Goal: Transaction & Acquisition: Download file/media

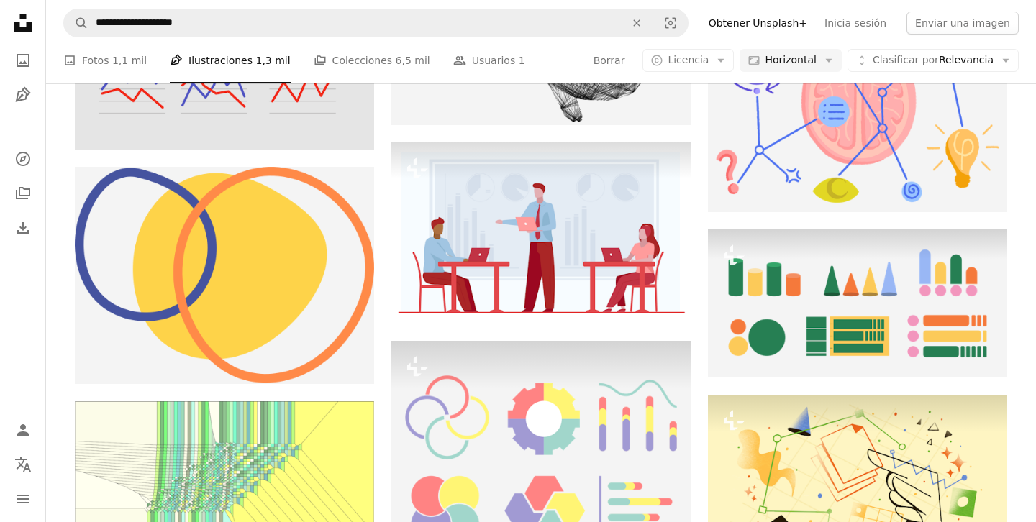
scroll to position [2611, 0]
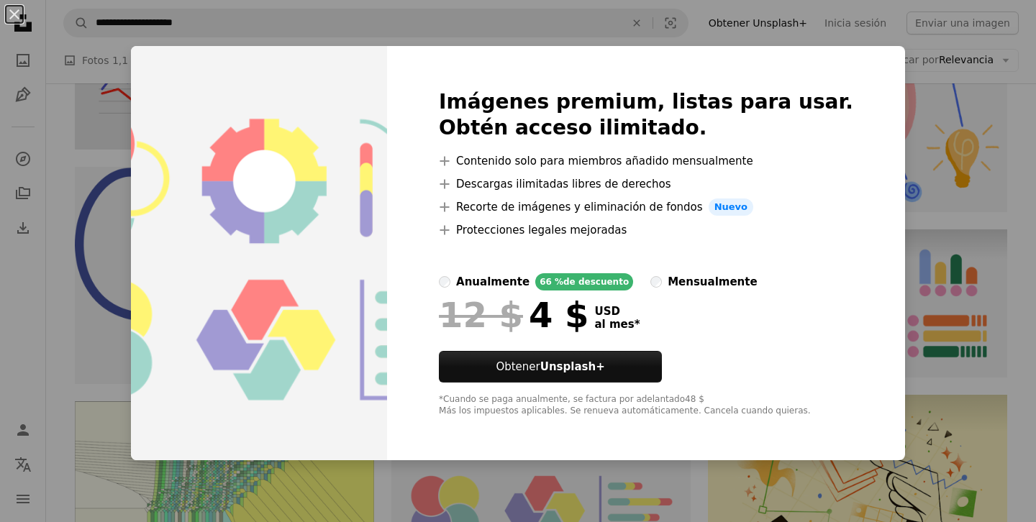
click at [918, 63] on div "An X shape Imágenes premium, listas para usar. Obtén acceso ilimitado. A plus s…" at bounding box center [518, 261] width 1036 height 522
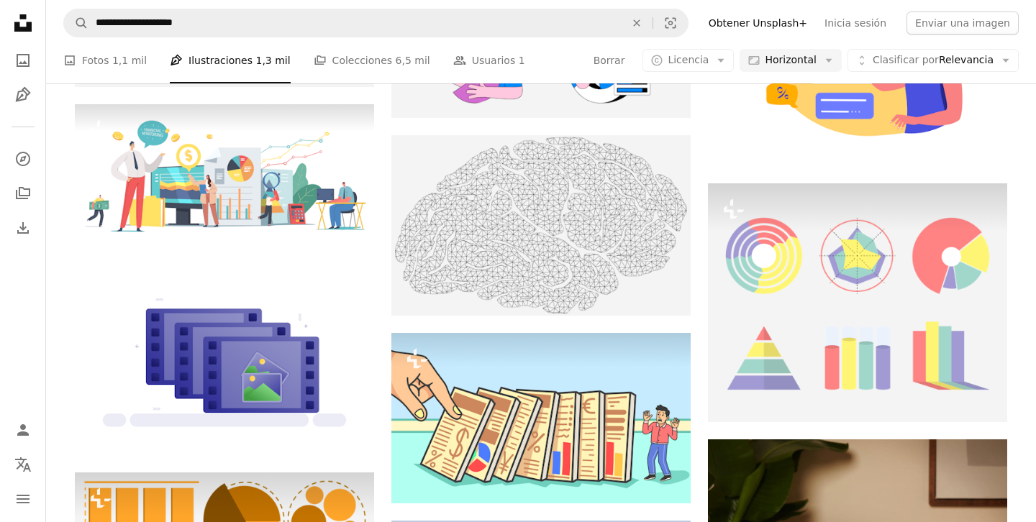
scroll to position [3281, 0]
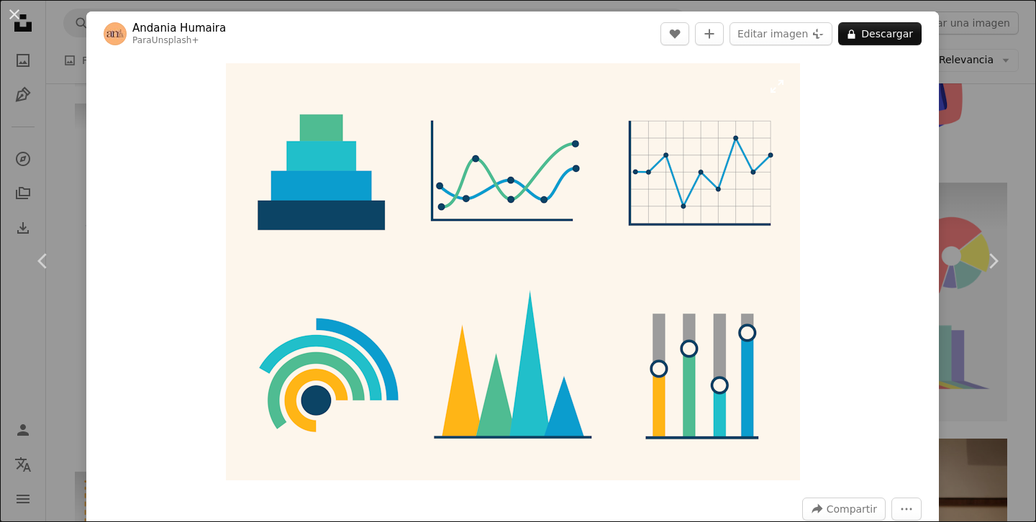
click at [588, 251] on img "Ampliar en esta imagen" at bounding box center [513, 271] width 574 height 417
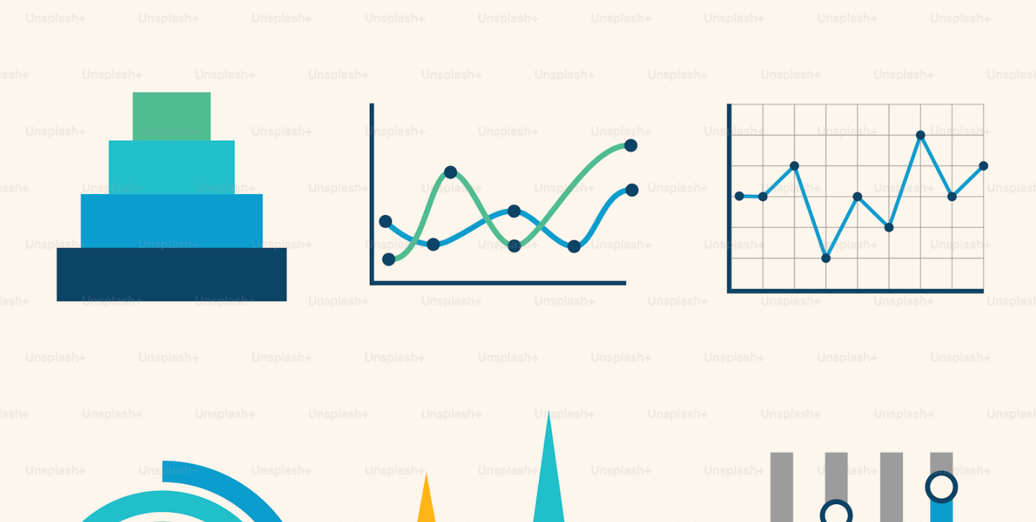
scroll to position [116, 0]
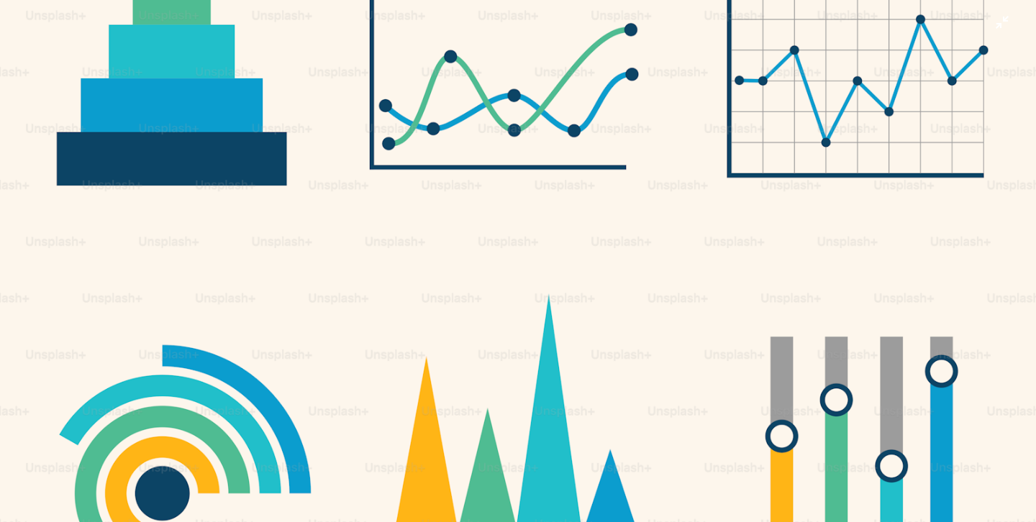
click at [684, 270] on img "Reducir el zoom en esta imagen" at bounding box center [518, 260] width 1038 height 755
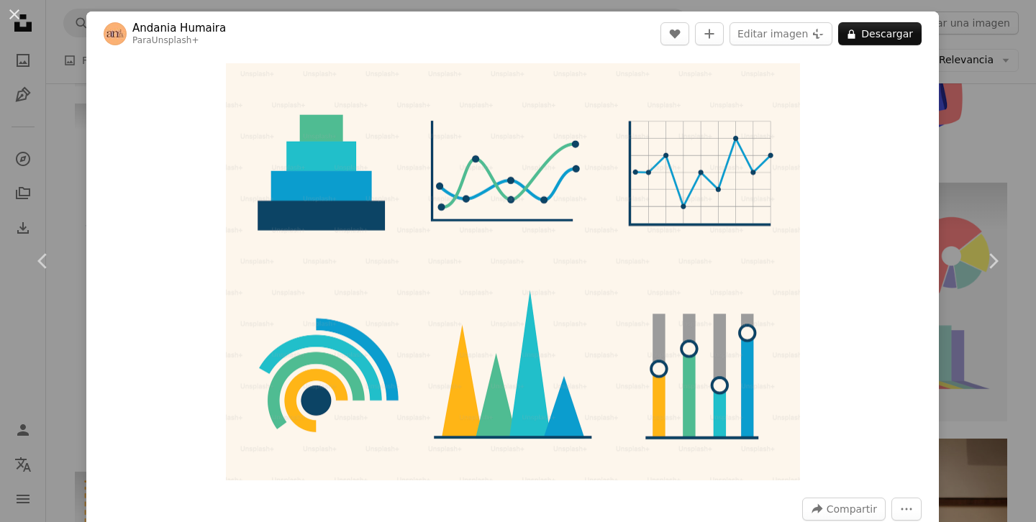
click at [969, 53] on div "An X shape Chevron left Chevron right Andania Humaira Para Unsplash+ A heart A …" at bounding box center [518, 261] width 1036 height 522
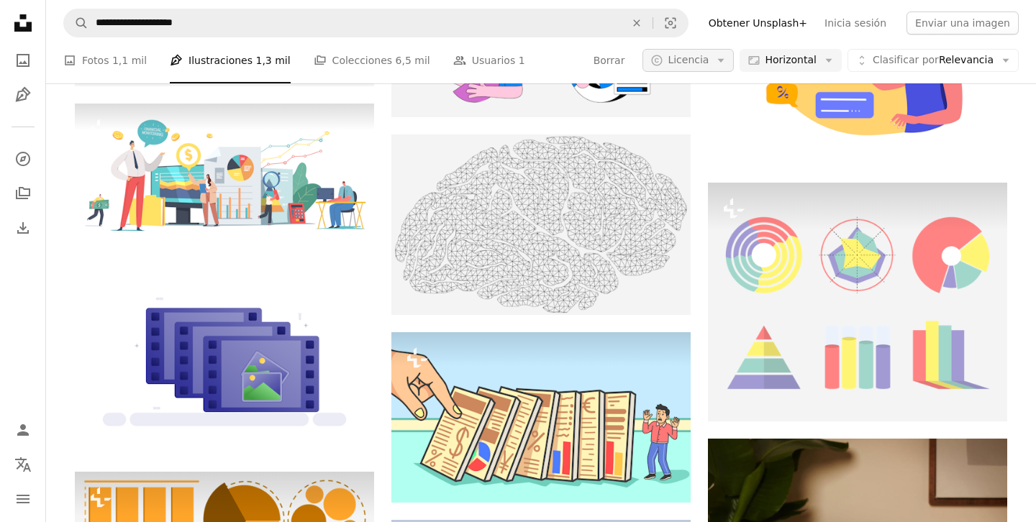
click at [724, 58] on icon "Arrow down" at bounding box center [721, 60] width 13 height 13
click at [690, 169] on span "Gratuita" at bounding box center [725, 175] width 88 height 14
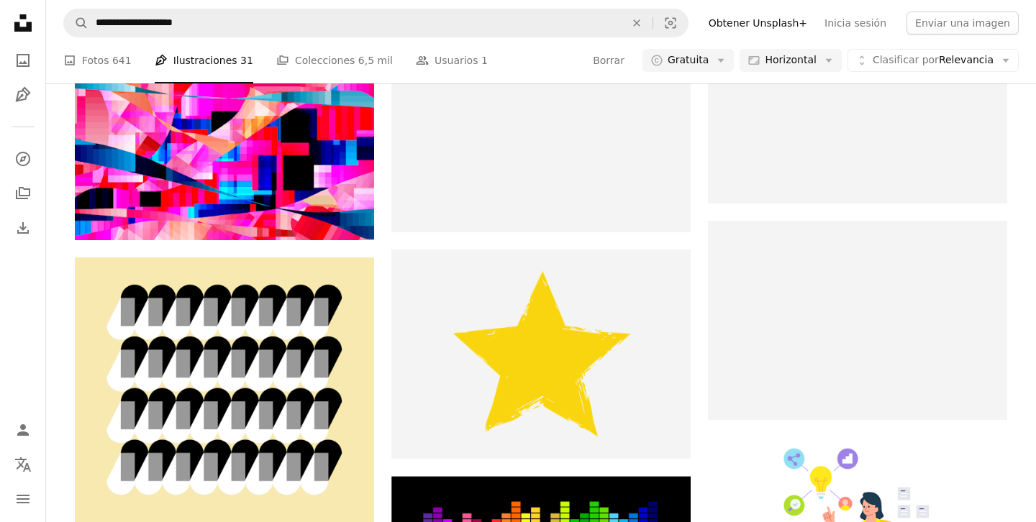
scroll to position [9762, 0]
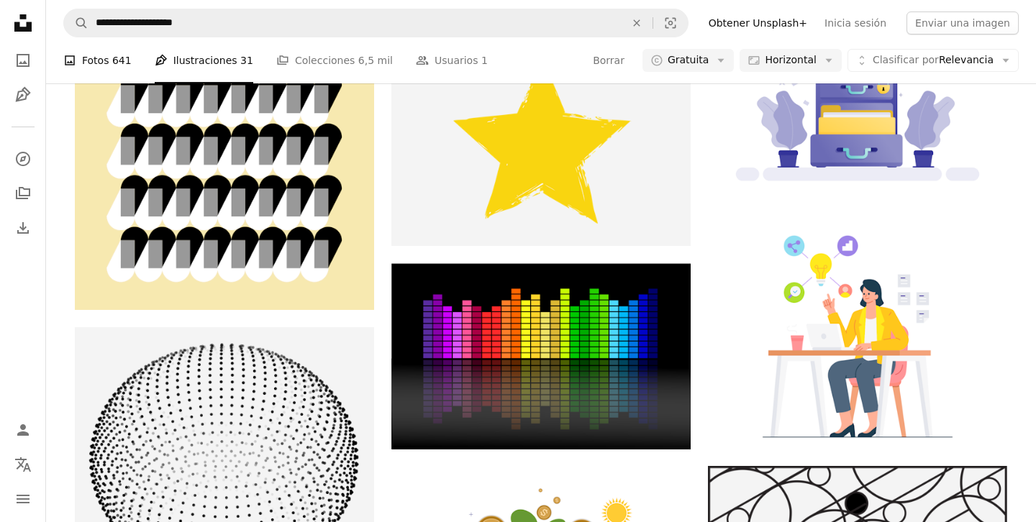
click at [104, 49] on link "A photo Fotos 641" at bounding box center [97, 60] width 68 height 46
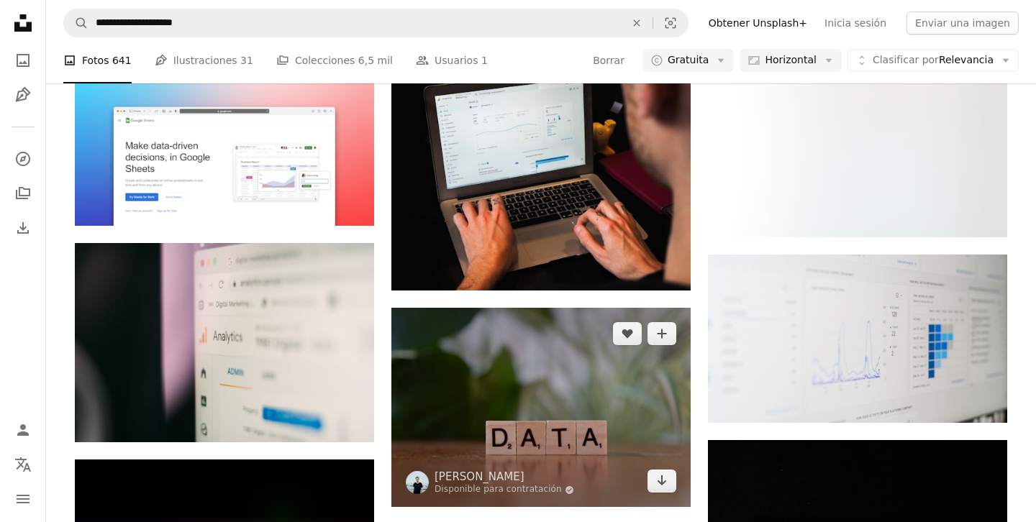
scroll to position [717, 0]
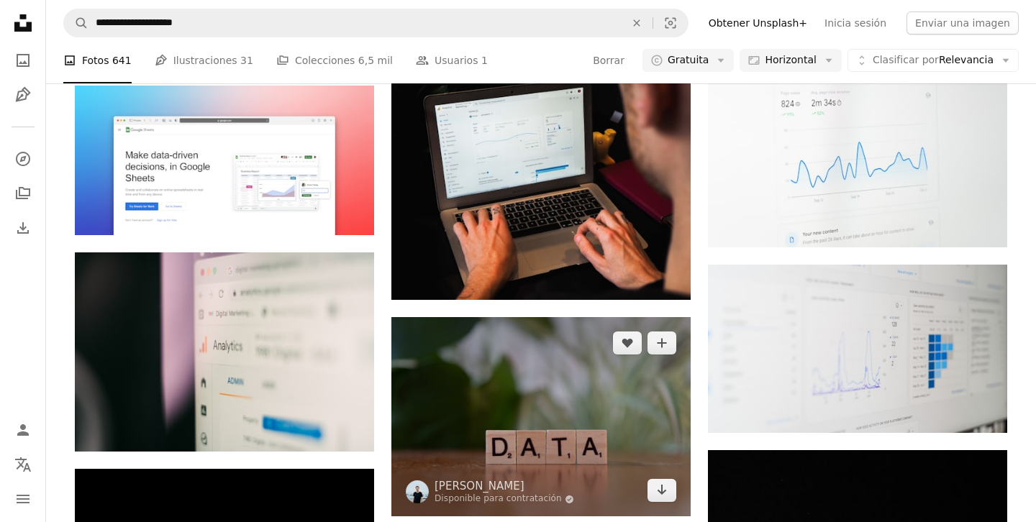
click at [594, 317] on img at bounding box center [540, 416] width 299 height 199
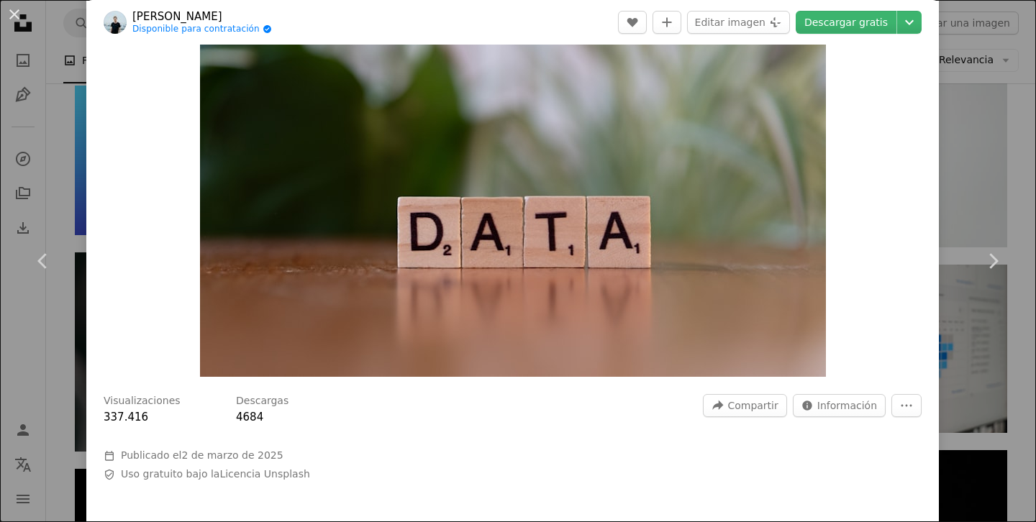
scroll to position [96, 0]
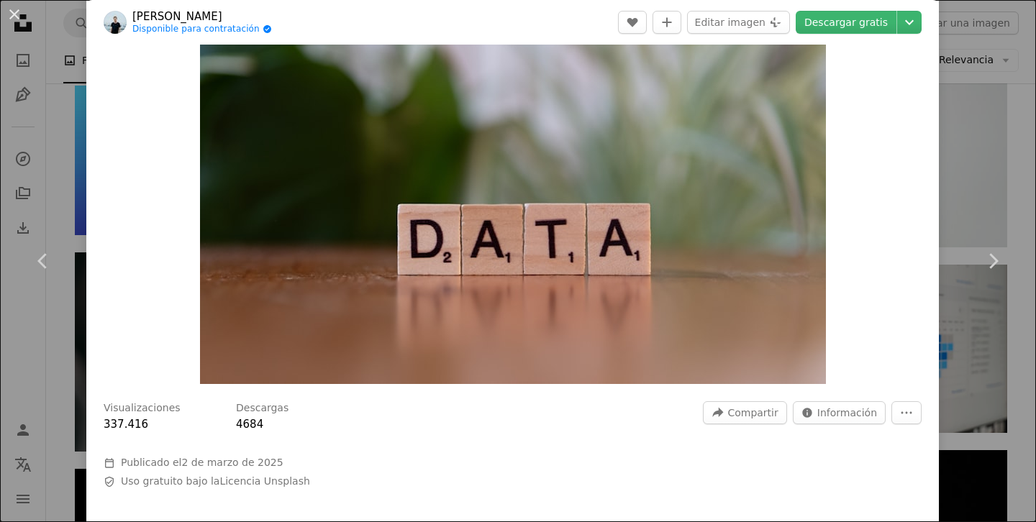
click at [1004, 181] on div "An X shape Chevron left Chevron right [PERSON_NAME] Disponible para contratació…" at bounding box center [518, 261] width 1036 height 522
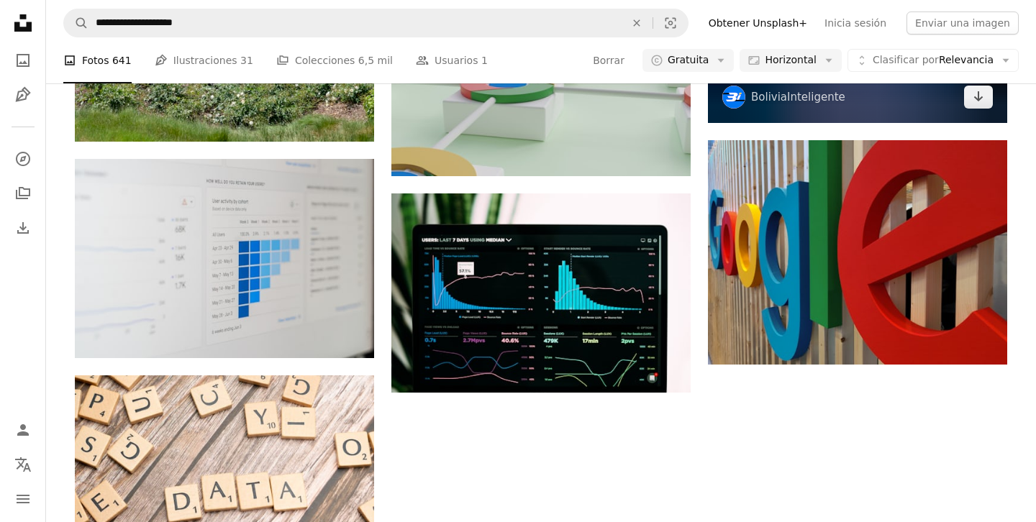
scroll to position [1474, 0]
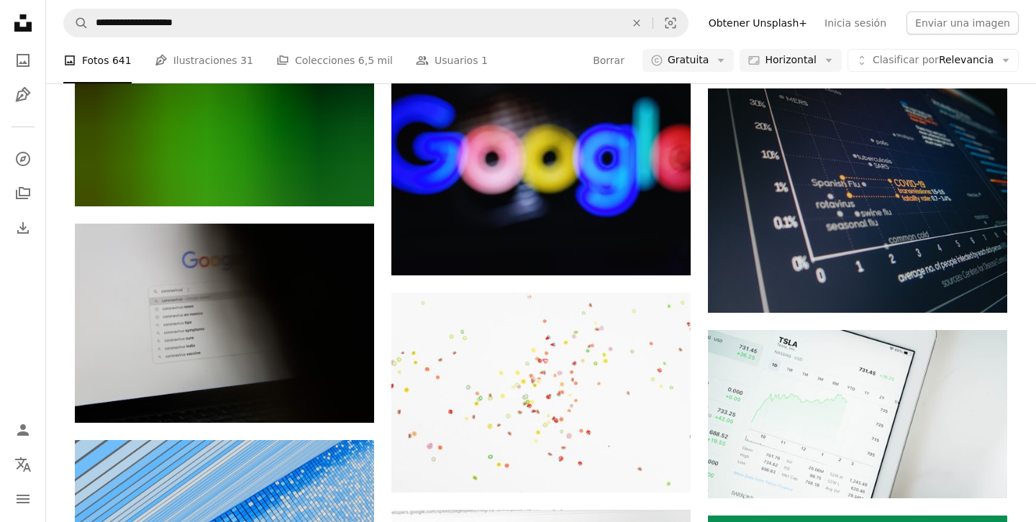
scroll to position [5400, 0]
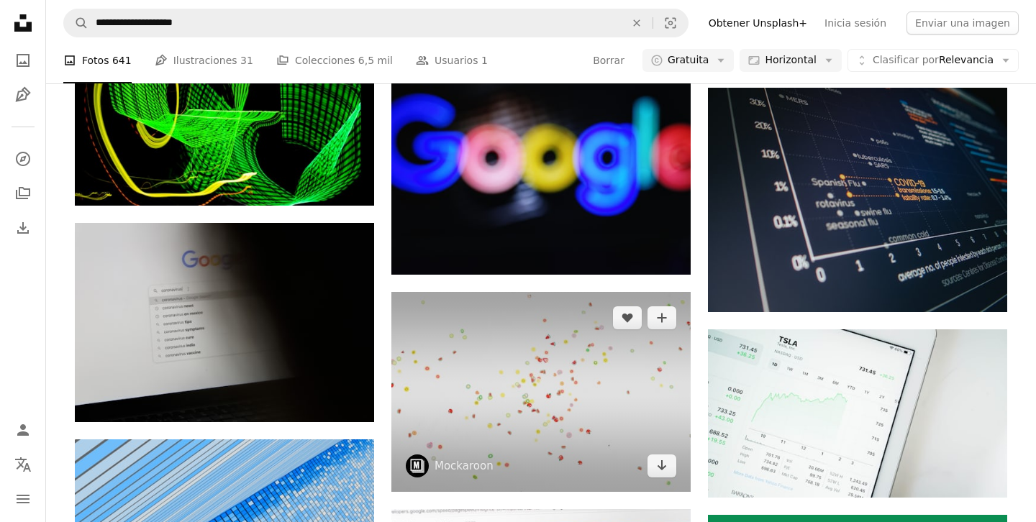
click at [592, 314] on img at bounding box center [540, 392] width 299 height 200
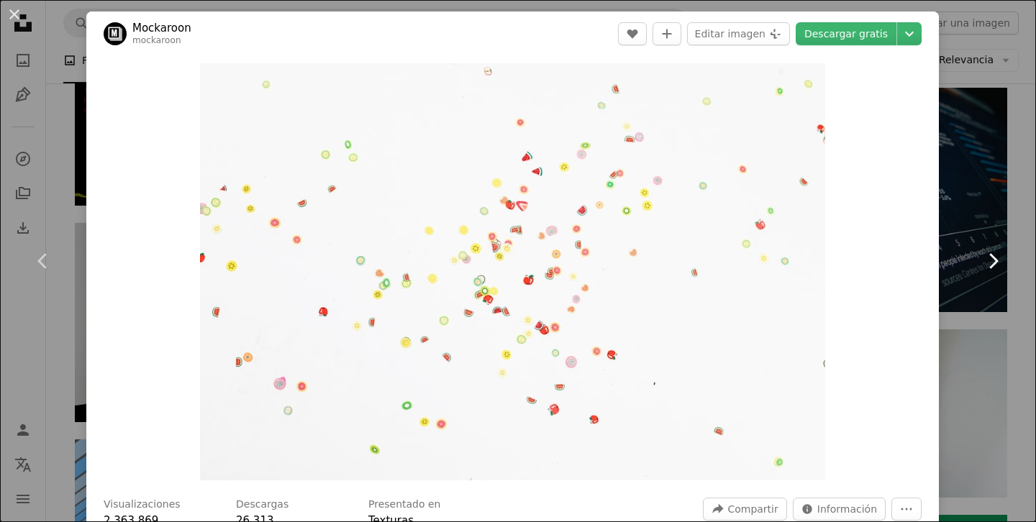
click at [992, 285] on link "Chevron right" at bounding box center [993, 261] width 86 height 138
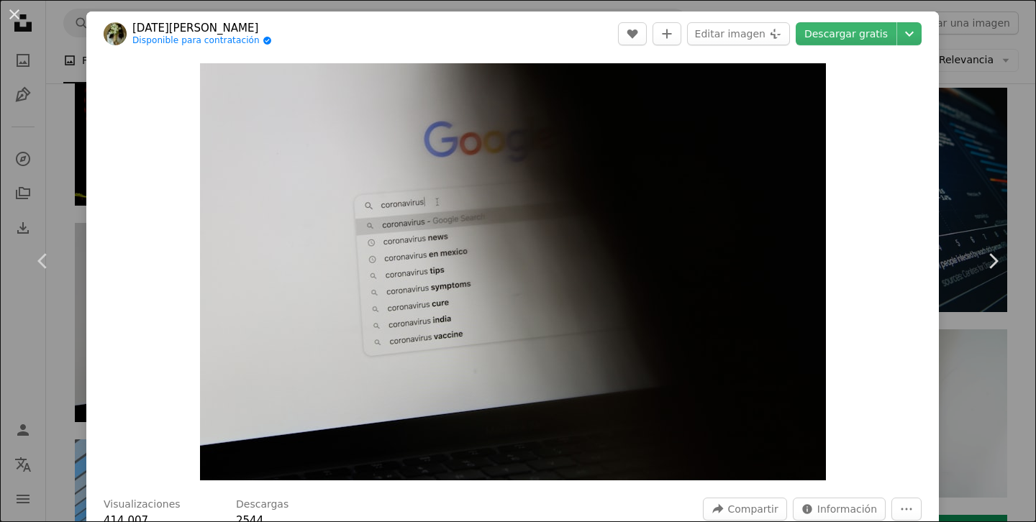
click at [1000, 62] on div "An X shape Chevron left Chevron right [DATE][PERSON_NAME] Disponible para contr…" at bounding box center [518, 261] width 1036 height 522
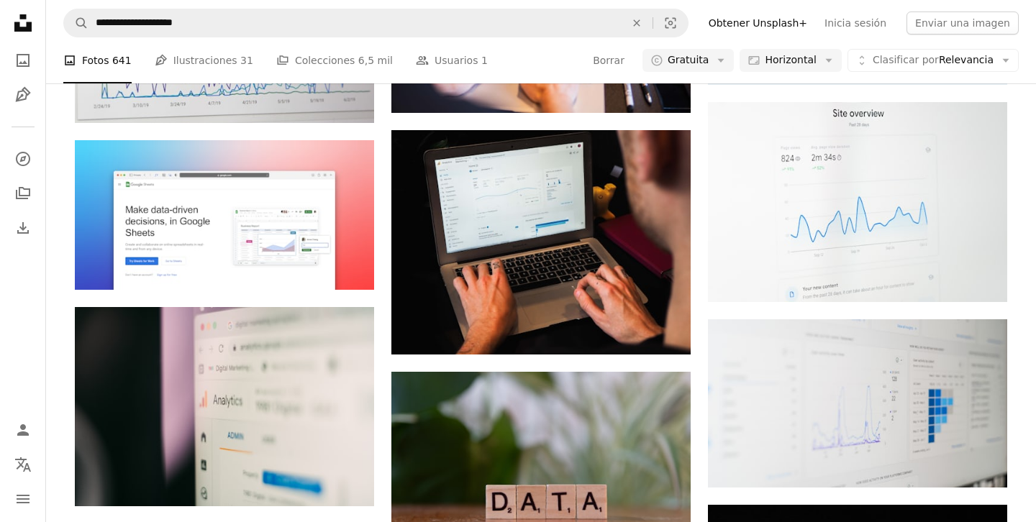
scroll to position [672, 0]
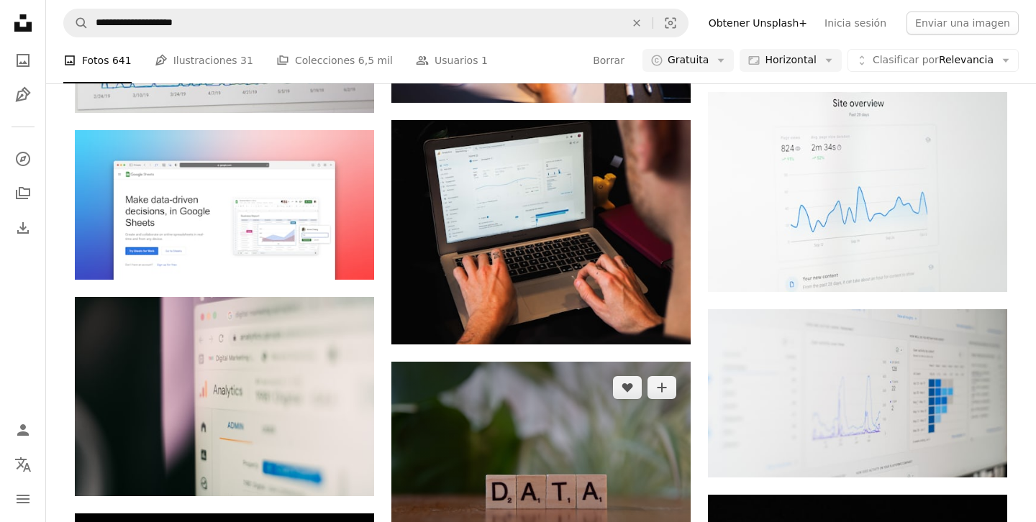
click at [520, 362] on img at bounding box center [540, 461] width 299 height 199
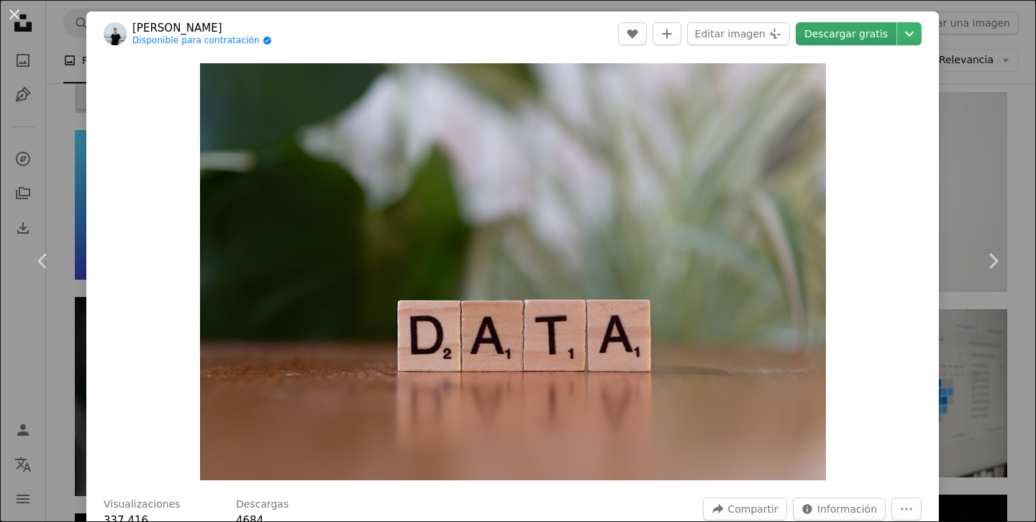
click at [868, 35] on link "Descargar gratis" at bounding box center [846, 33] width 101 height 23
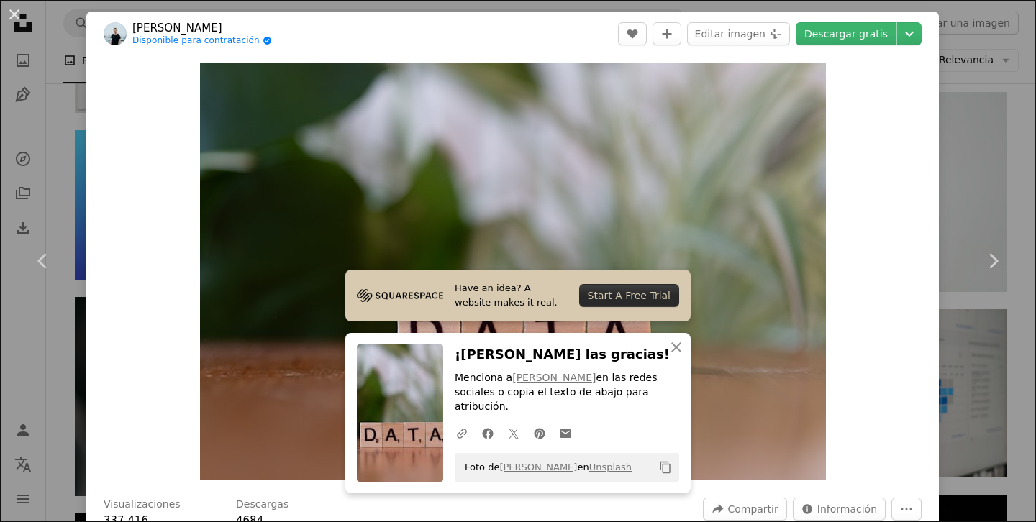
click at [959, 112] on div "An X shape Chevron left Chevron right [PERSON_NAME] Disponible para contratació…" at bounding box center [518, 261] width 1036 height 522
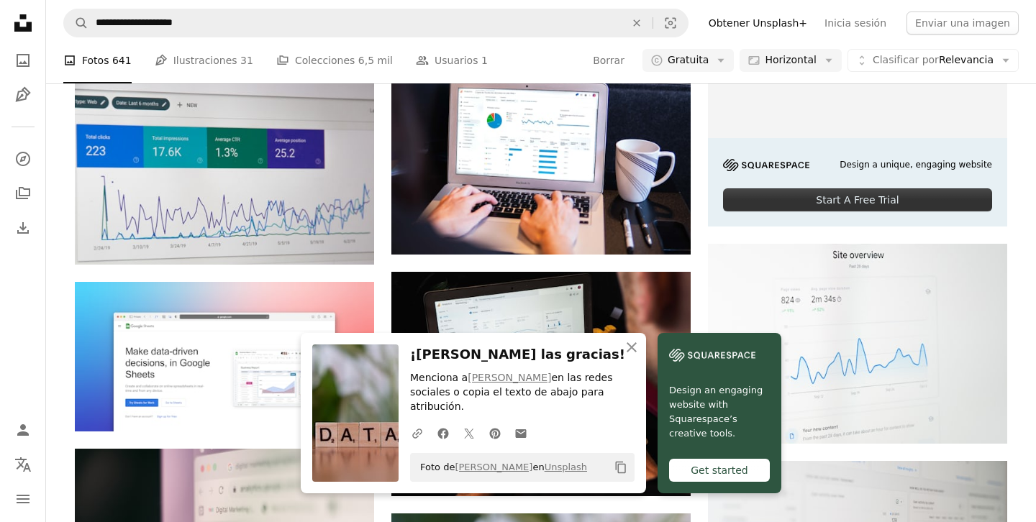
scroll to position [101, 0]
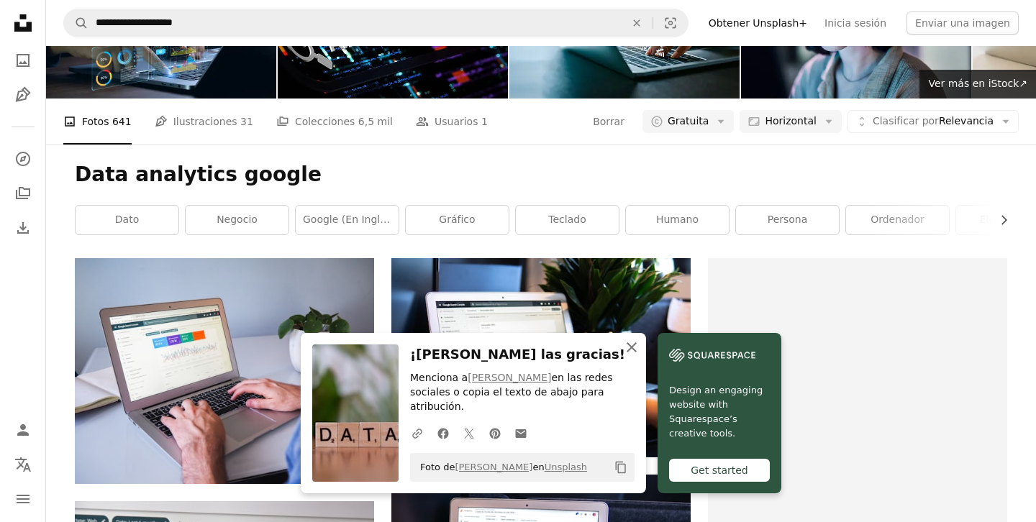
click at [640, 349] on icon "An X shape" at bounding box center [631, 347] width 17 height 17
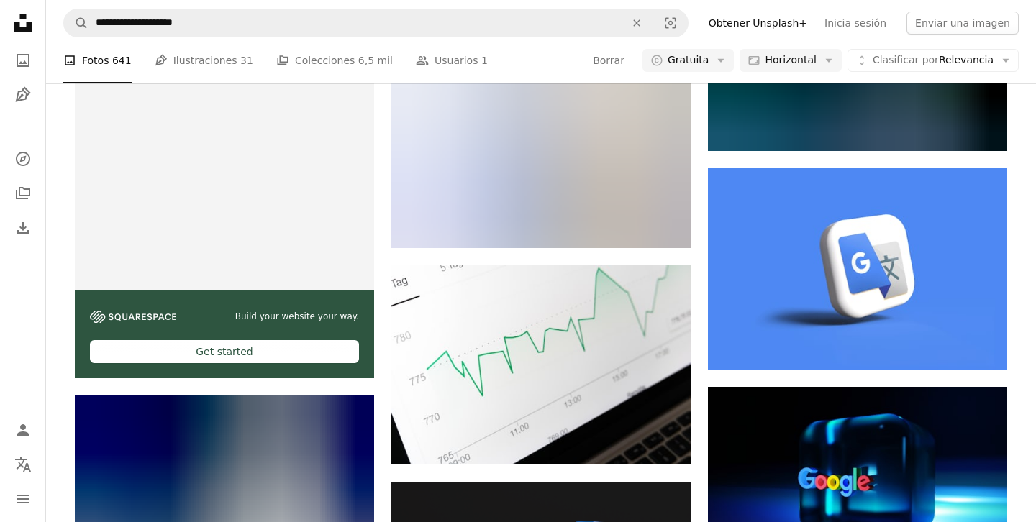
scroll to position [2272, 0]
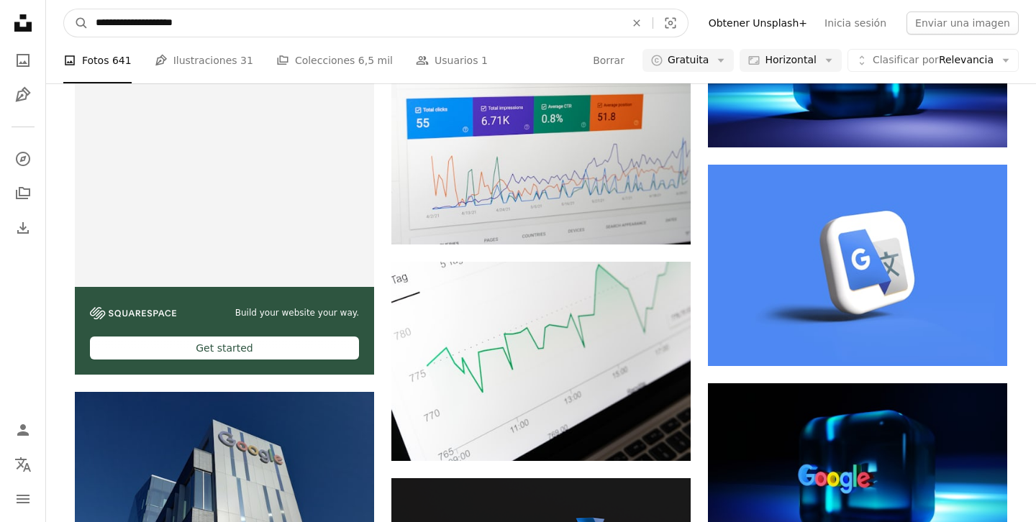
click at [138, 22] on input "**********" at bounding box center [355, 22] width 533 height 27
drag, startPoint x: 138, startPoint y: 22, endPoint x: 223, endPoint y: 22, distance: 84.9
click at [223, 22] on input "**********" at bounding box center [355, 22] width 533 height 27
type input "**********"
click at [64, 9] on button "A magnifying glass" at bounding box center [76, 22] width 24 height 27
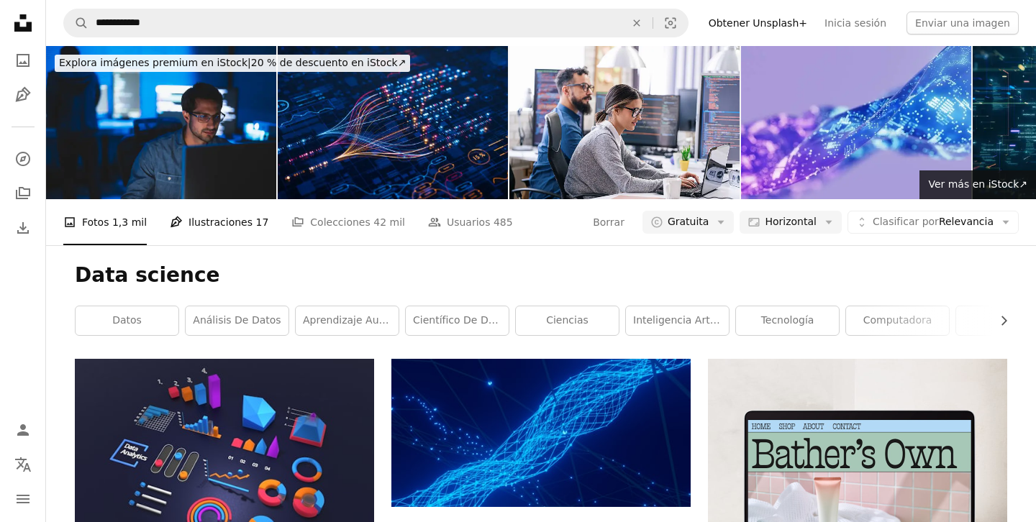
click at [222, 199] on link "Pen Tool Ilustraciones 17" at bounding box center [219, 222] width 99 height 46
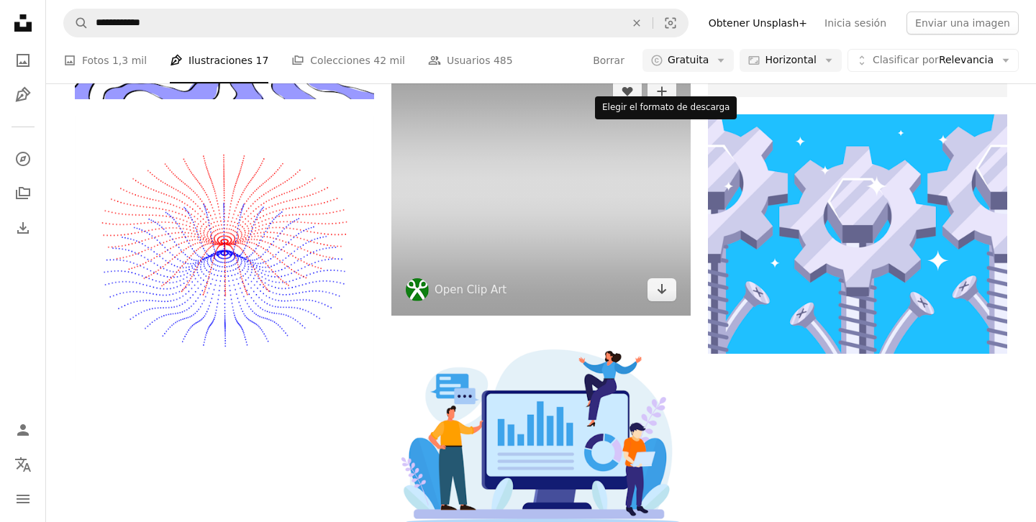
scroll to position [1559, 0]
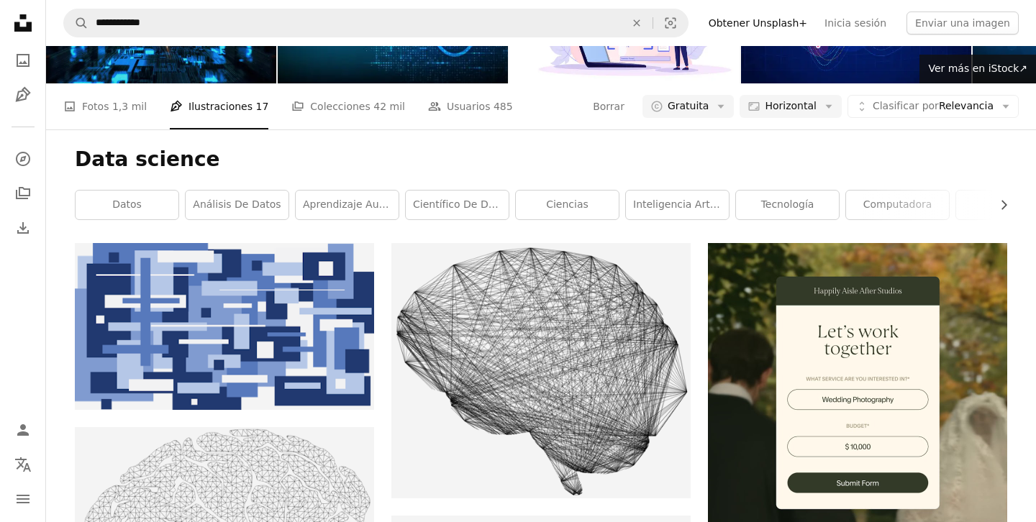
scroll to position [0, 0]
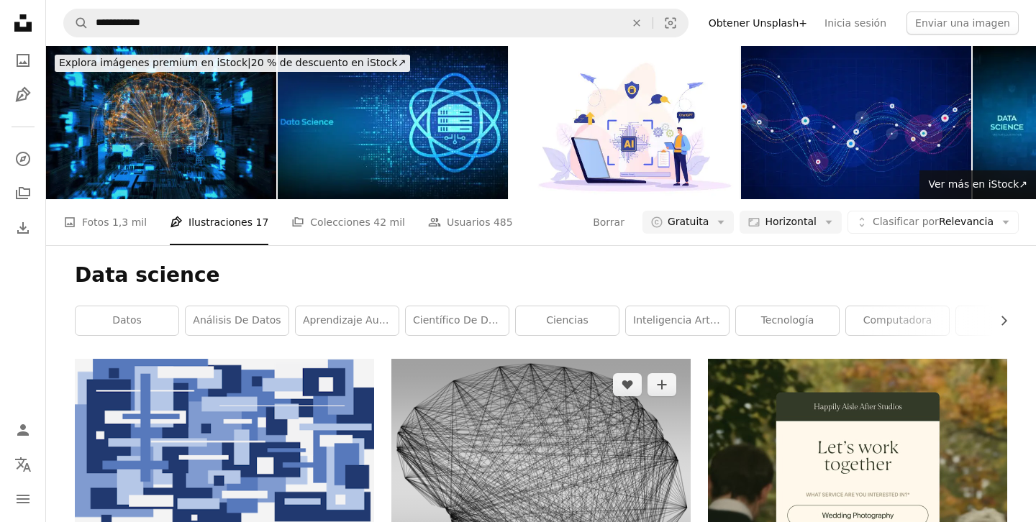
click at [645, 364] on img at bounding box center [540, 486] width 299 height 255
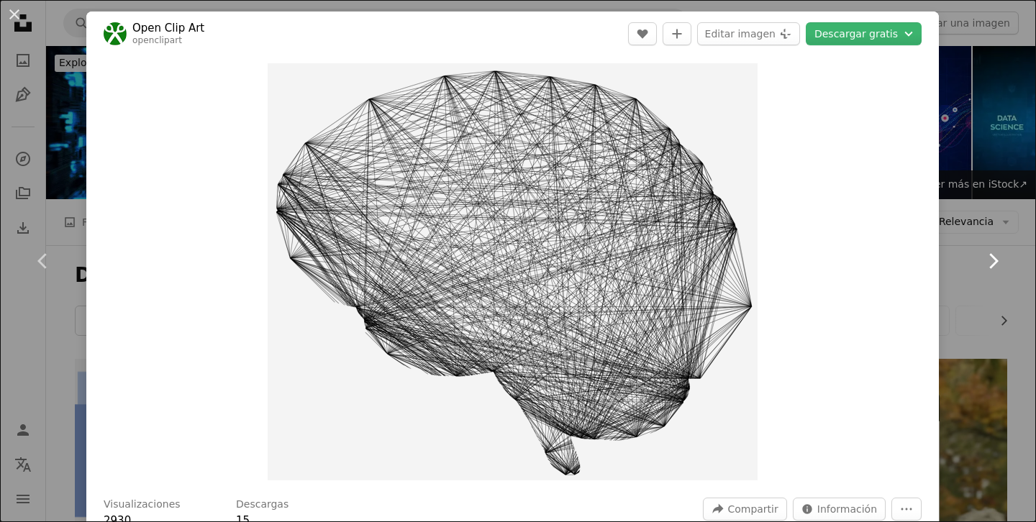
click at [982, 225] on link "Chevron right" at bounding box center [993, 261] width 86 height 138
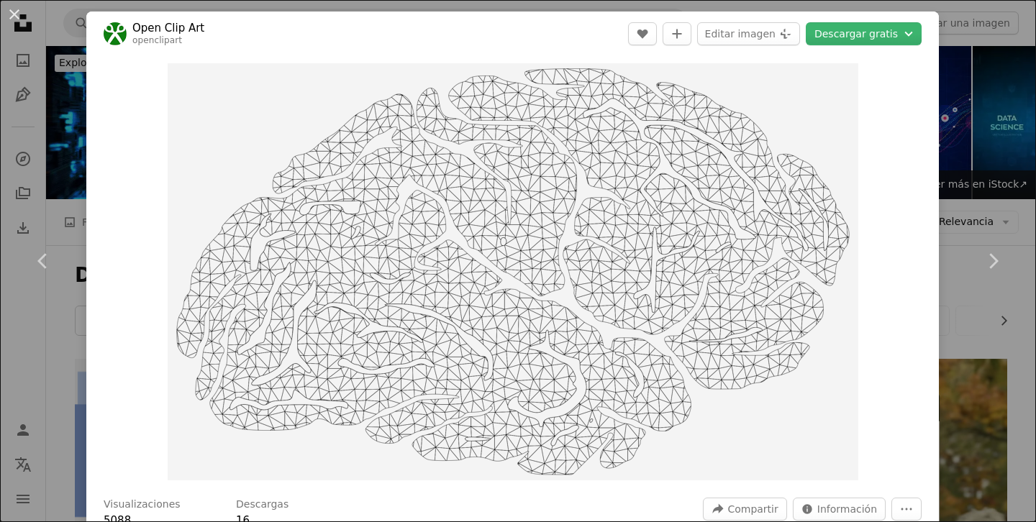
click at [1002, 63] on div "An X shape Chevron left Chevron right Open Clip Art openclipart A heart A plus …" at bounding box center [518, 261] width 1036 height 522
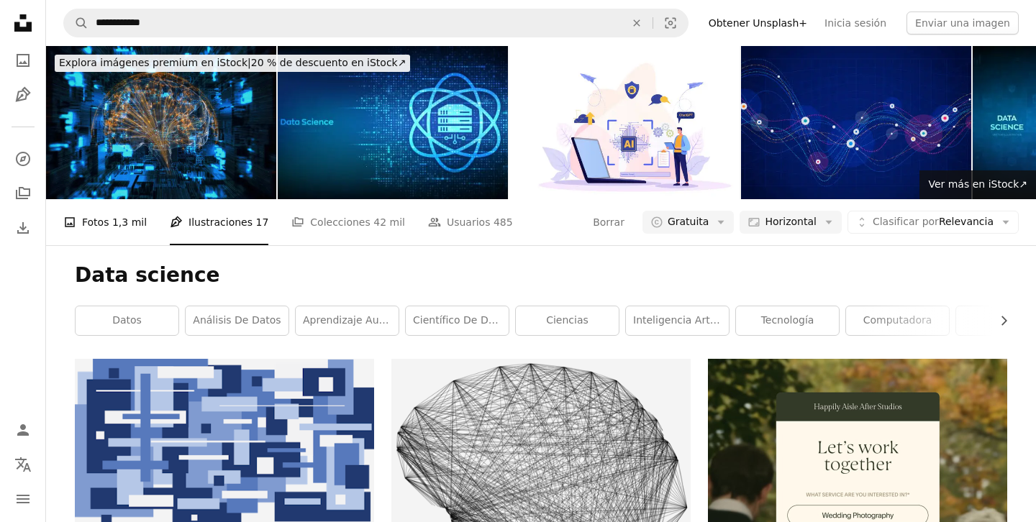
click at [137, 214] on span "1,3 mil" at bounding box center [129, 222] width 35 height 16
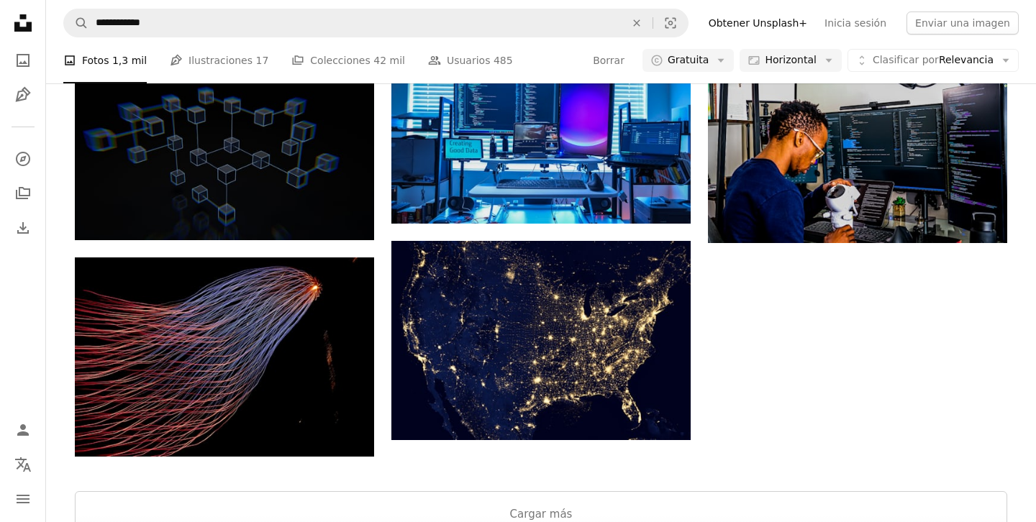
scroll to position [3015, 0]
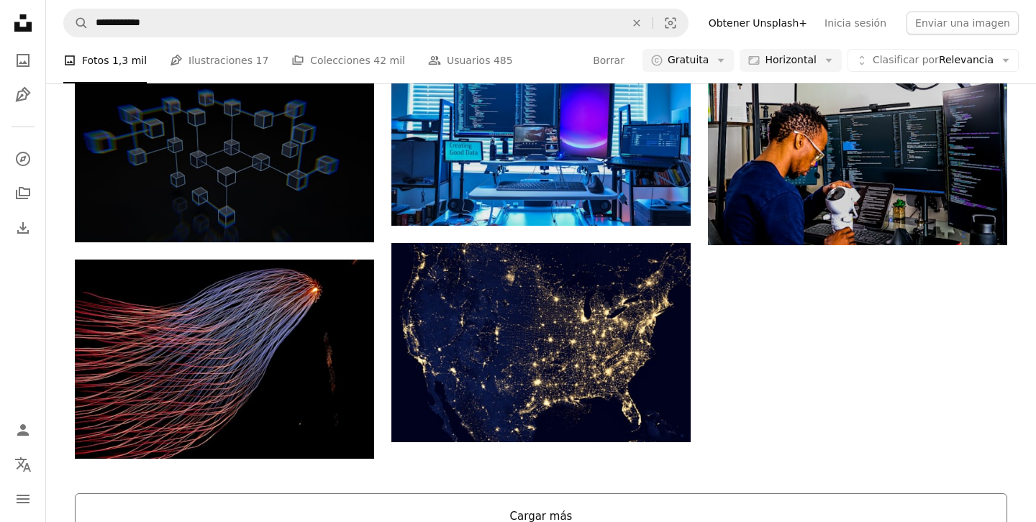
click at [653, 494] on button "Cargar más" at bounding box center [541, 517] width 933 height 46
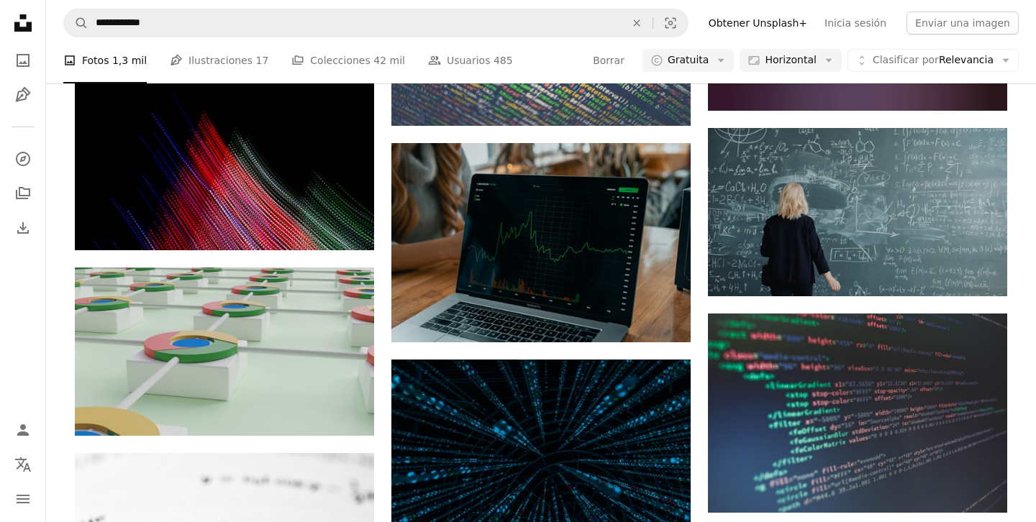
scroll to position [17750, 0]
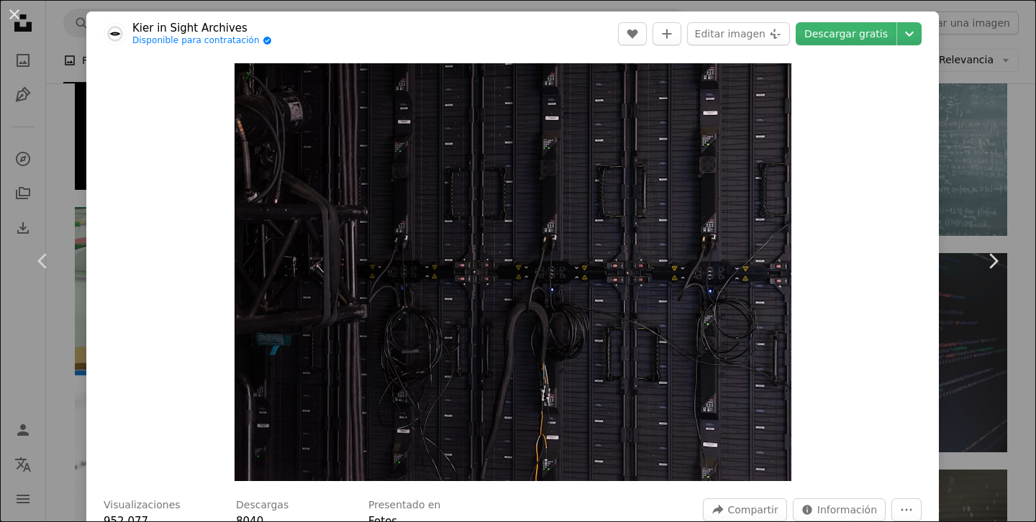
click at [1015, 135] on div "An X shape Chevron left Chevron right [PERSON_NAME] in Sight Archives Disponibl…" at bounding box center [518, 261] width 1036 height 522
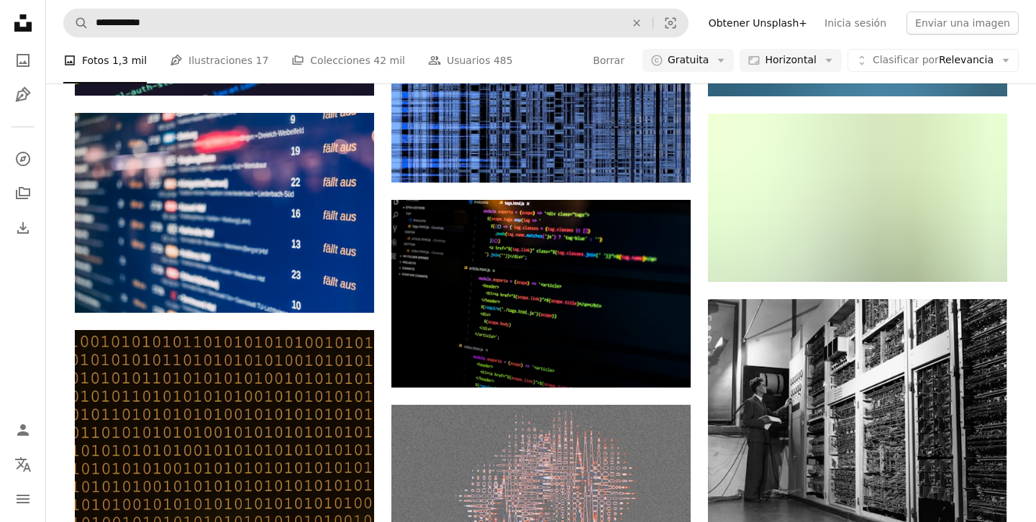
scroll to position [20107, 0]
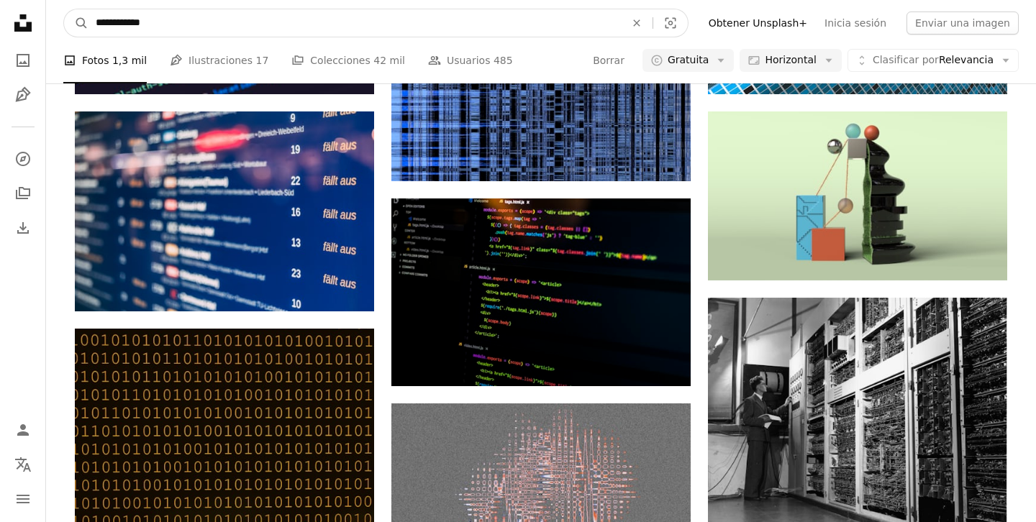
click at [316, 10] on input "**********" at bounding box center [355, 22] width 533 height 27
type input "**********"
click at [64, 9] on button "A magnifying glass" at bounding box center [76, 22] width 24 height 27
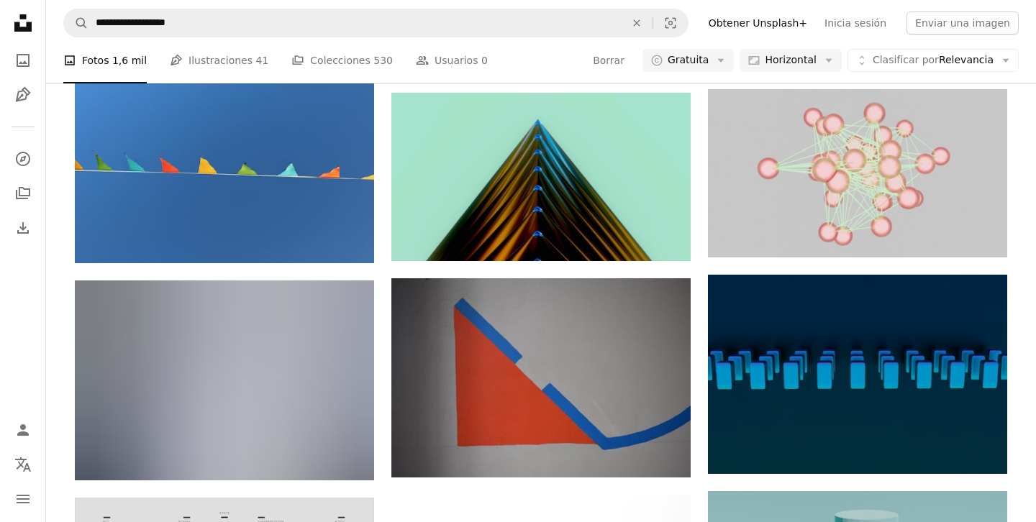
scroll to position [882, 0]
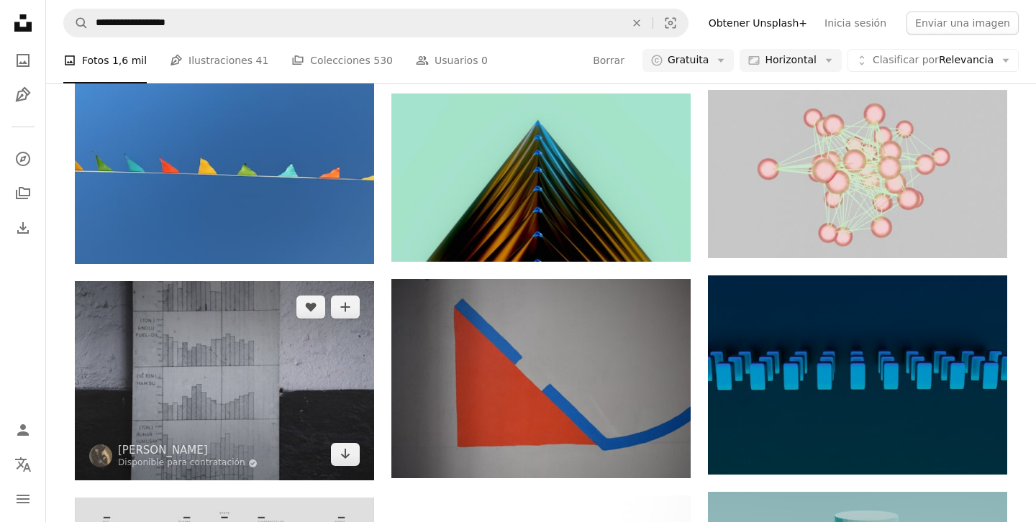
click at [314, 281] on img at bounding box center [224, 380] width 299 height 199
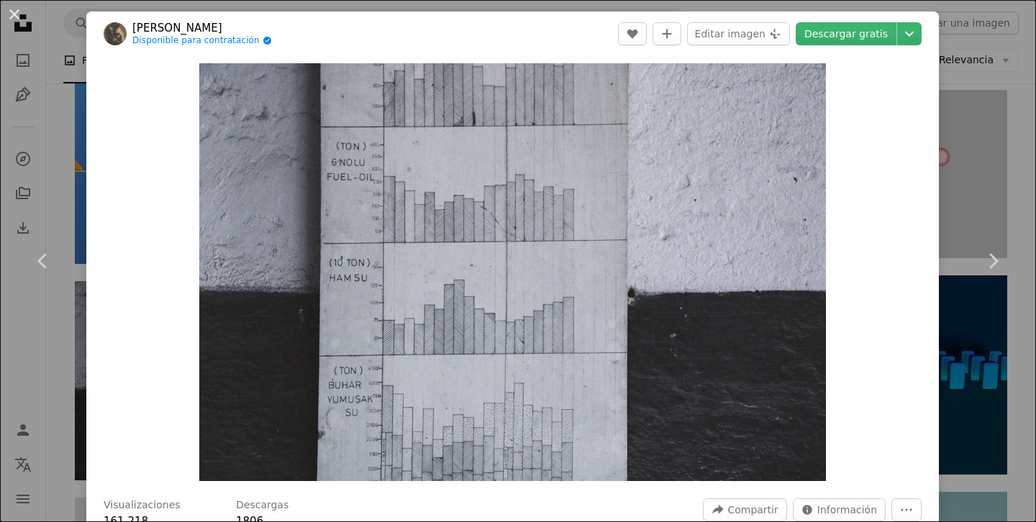
click at [12, 340] on div "An X shape Chevron left Chevron right [PERSON_NAME] Disponible para contratació…" at bounding box center [518, 261] width 1036 height 522
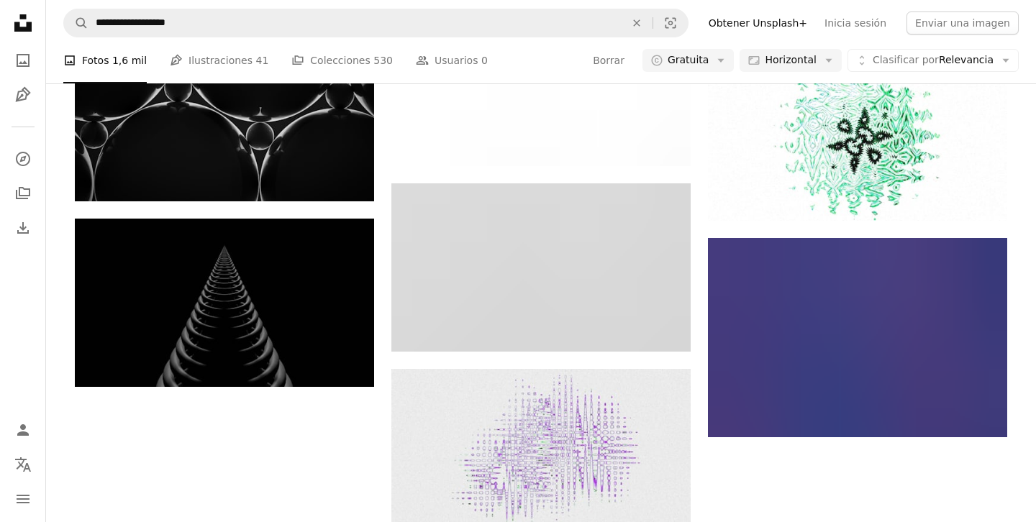
scroll to position [7093, 0]
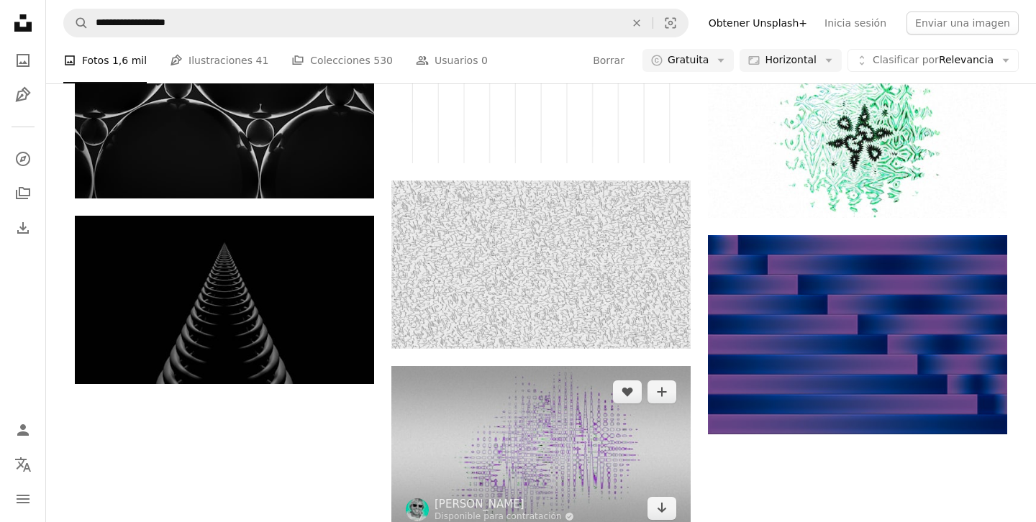
click at [527, 366] on img at bounding box center [540, 450] width 299 height 168
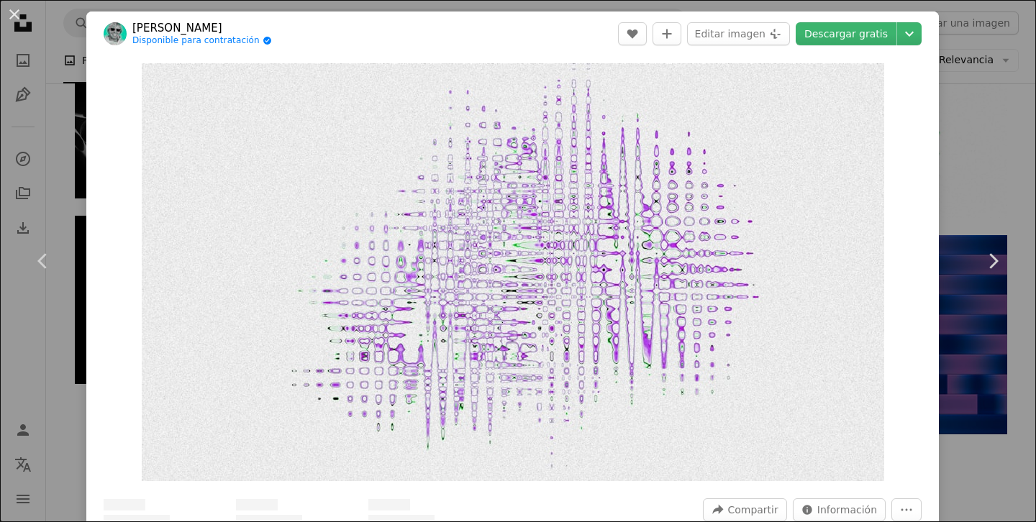
click at [995, 167] on div "An X shape Chevron left Chevron right [PERSON_NAME] Disponible para contratació…" at bounding box center [518, 261] width 1036 height 522
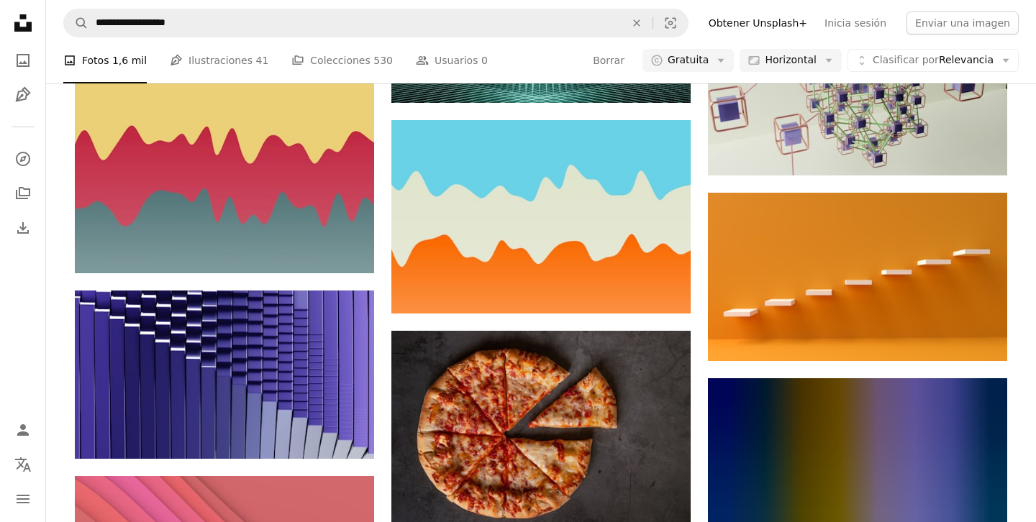
scroll to position [5981, 0]
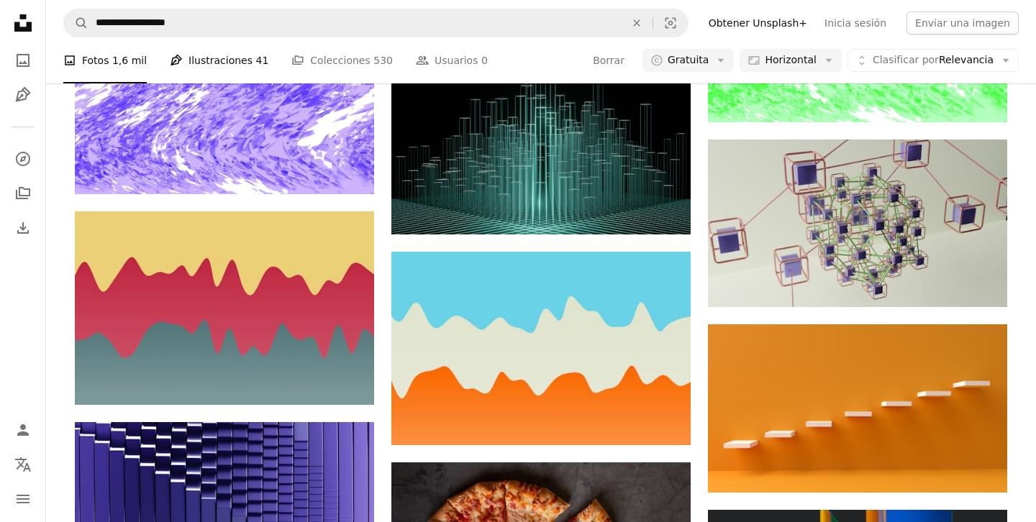
click at [250, 72] on link "Pen Tool Ilustraciones 41" at bounding box center [219, 60] width 99 height 46
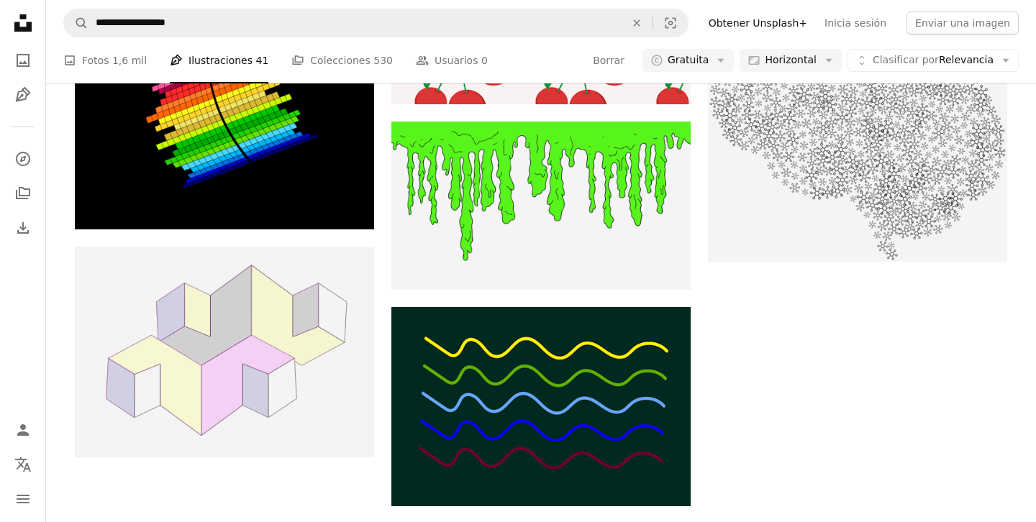
scroll to position [1571, 0]
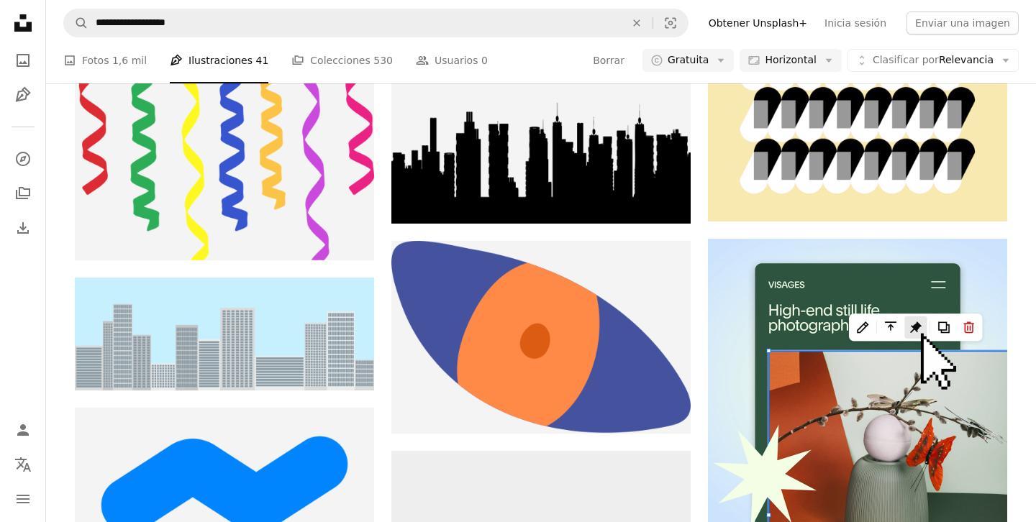
scroll to position [3841, 0]
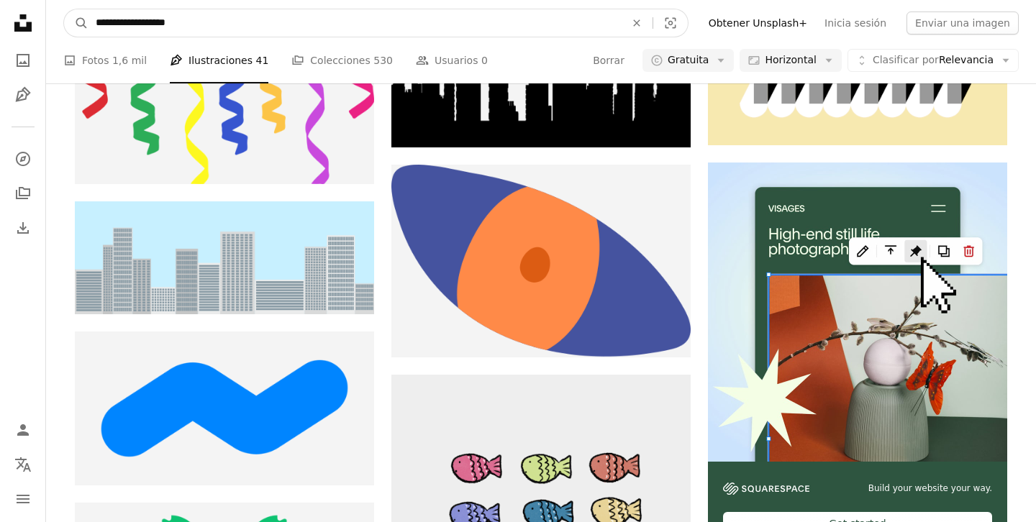
click at [307, 25] on input "**********" at bounding box center [355, 22] width 533 height 27
type input "****"
click button "A magnifying glass" at bounding box center [76, 22] width 24 height 27
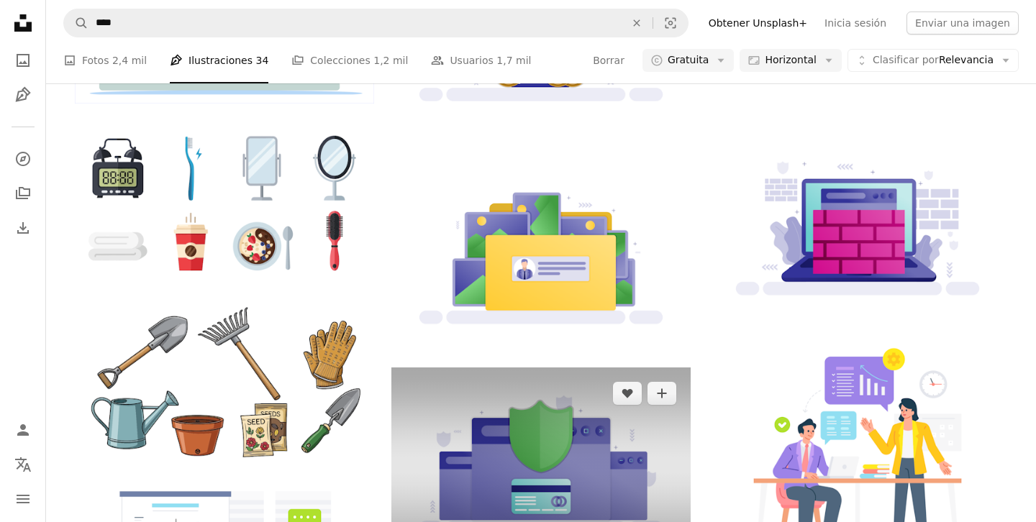
scroll to position [870, 0]
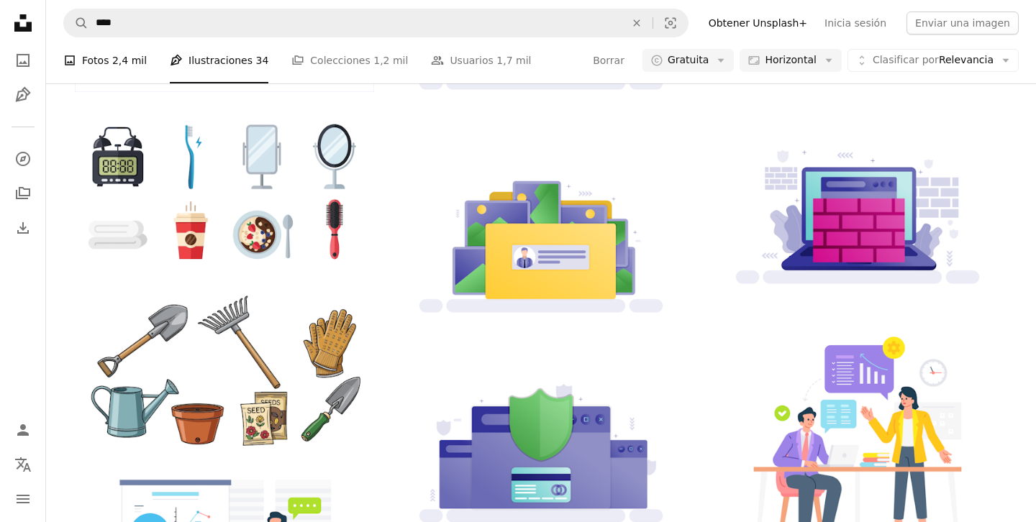
click at [130, 62] on span "2,4 mil" at bounding box center [129, 61] width 35 height 16
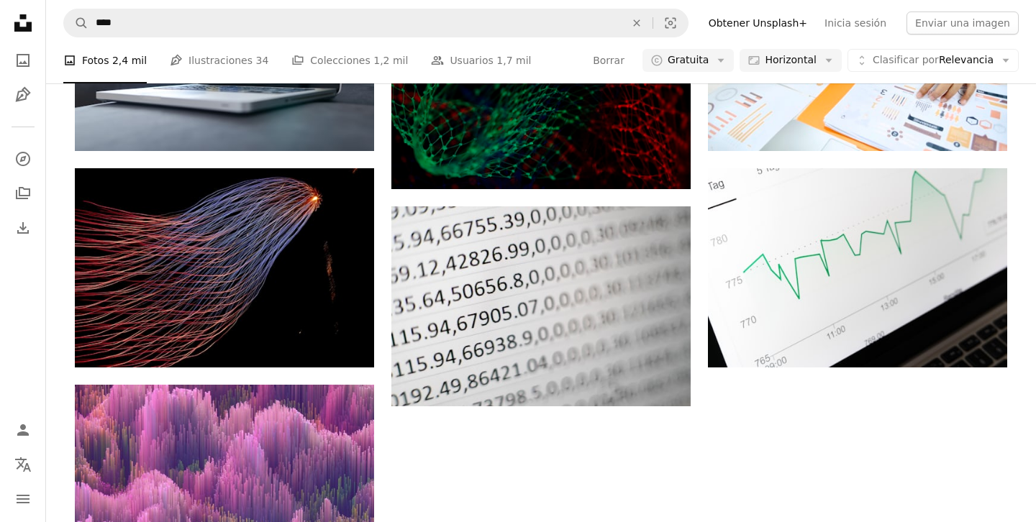
scroll to position [1686, 0]
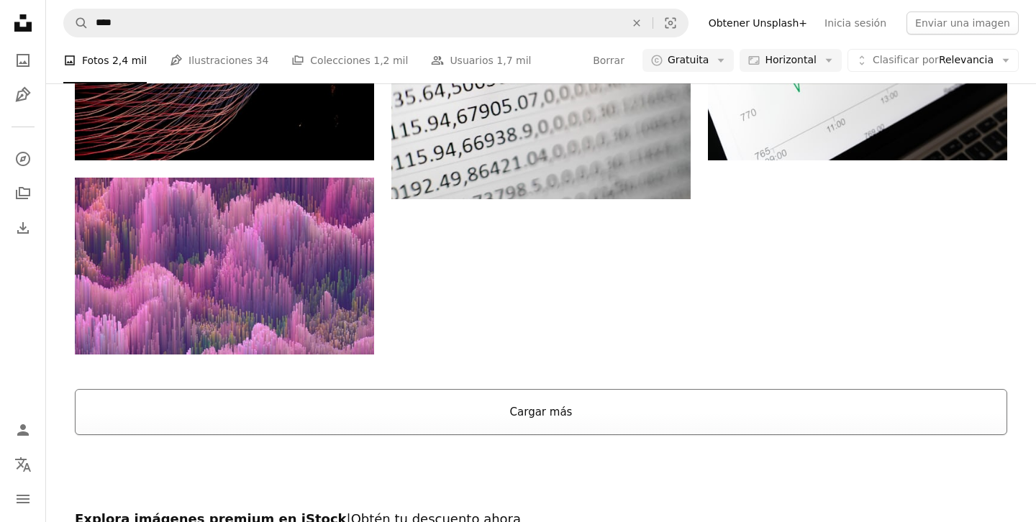
click at [688, 389] on button "Cargar más" at bounding box center [541, 412] width 933 height 46
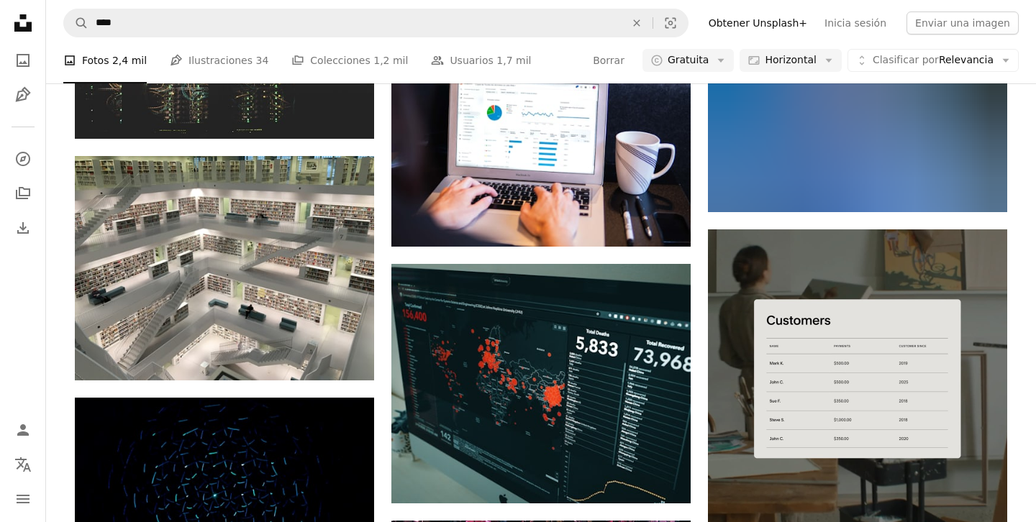
scroll to position [3554, 0]
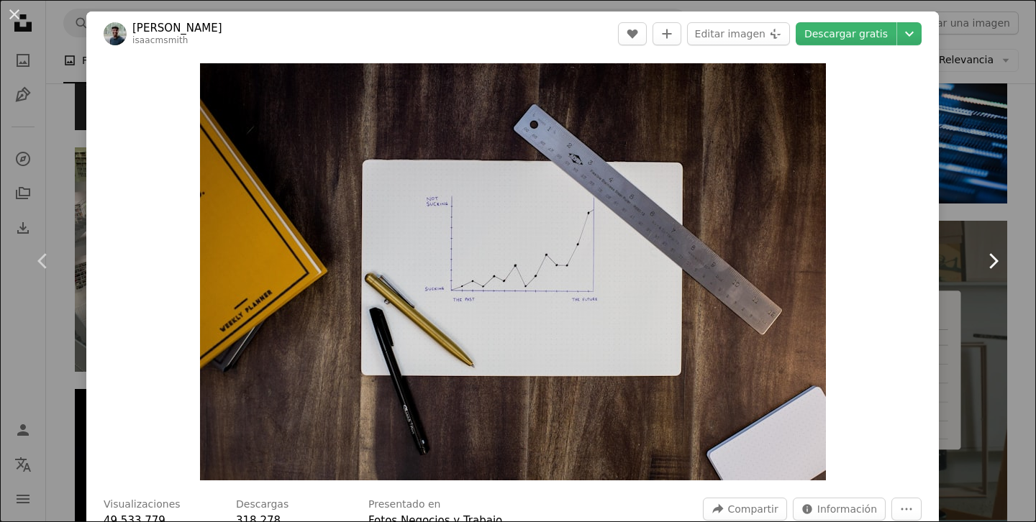
click at [1036, 216] on link "Chevron right" at bounding box center [993, 261] width 86 height 138
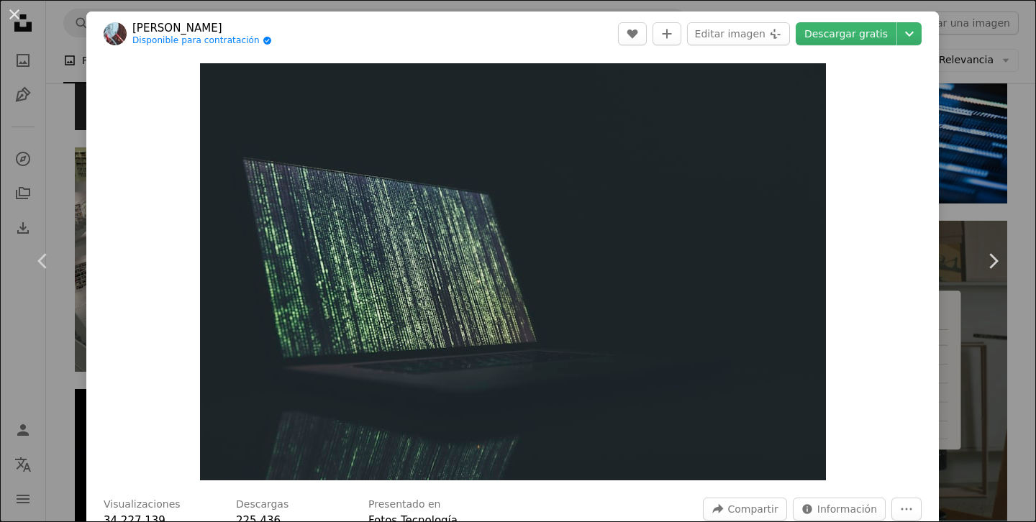
click at [1020, 108] on div "An X shape Chevron left Chevron right [PERSON_NAME] Disponible para contratació…" at bounding box center [518, 261] width 1036 height 522
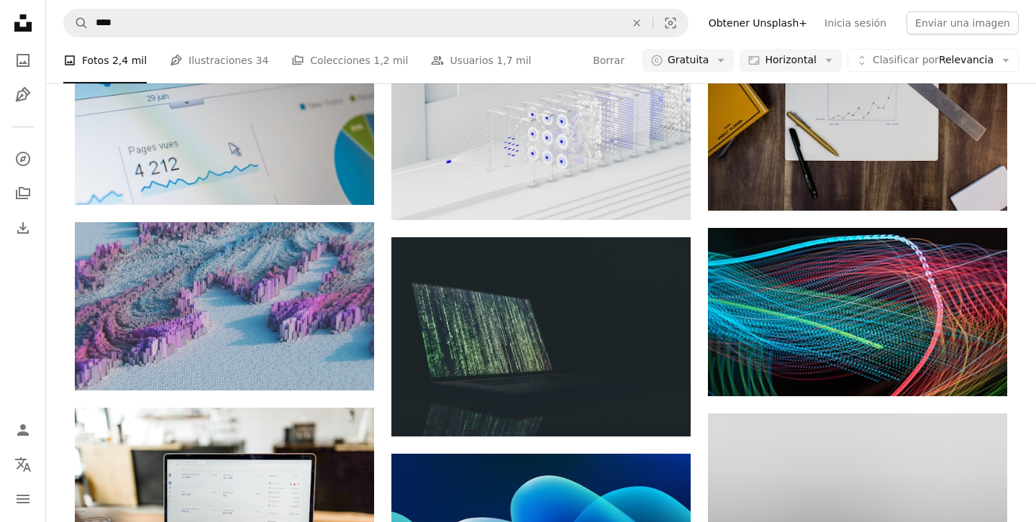
scroll to position [4603, 0]
